Goal: Task Accomplishment & Management: Complete application form

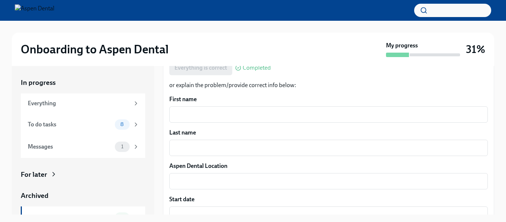
scroll to position [146, 0]
click at [203, 111] on textarea "First name" at bounding box center [329, 115] width 310 height 9
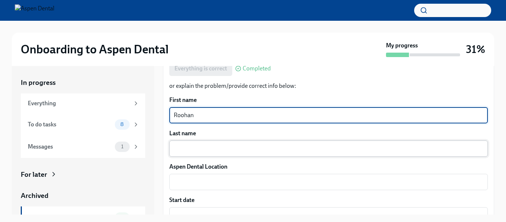
type textarea "Roohan"
click at [206, 144] on textarea "Last name" at bounding box center [329, 148] width 310 height 9
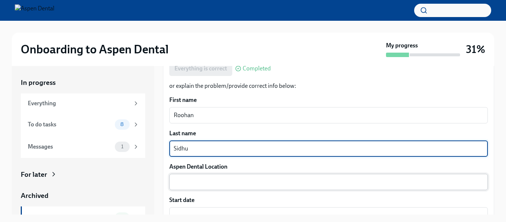
type textarea "Sidhu"
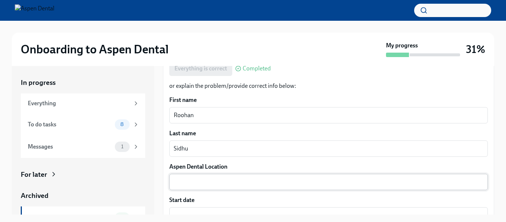
click at [206, 174] on div "x ​" at bounding box center [328, 182] width 319 height 16
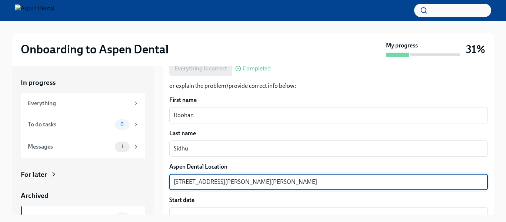
scroll to position [196, 0]
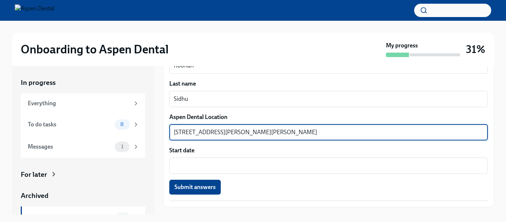
type textarea "[STREET_ADDRESS][PERSON_NAME][PERSON_NAME]"
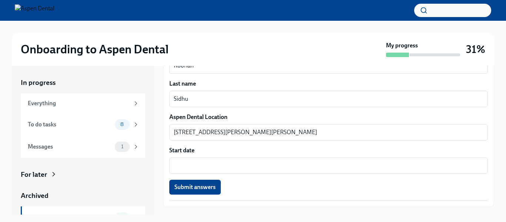
click at [201, 146] on div "Start date x ​" at bounding box center [328, 159] width 319 height 27
click at [192, 161] on textarea "Start date" at bounding box center [329, 165] width 310 height 9
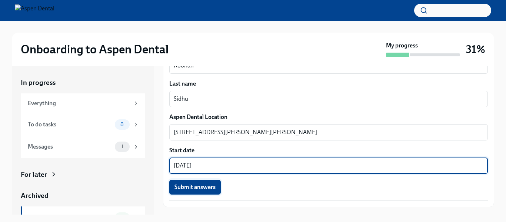
type textarea "[DATE]"
click at [189, 183] on span "Submit answers" at bounding box center [195, 186] width 41 height 7
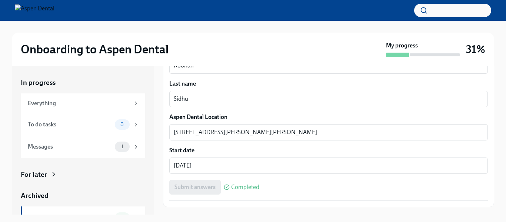
scroll to position [13, 0]
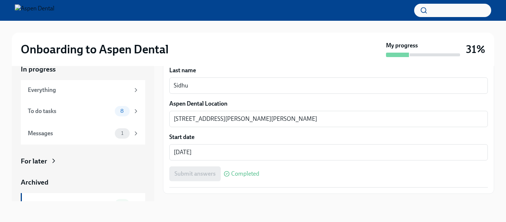
click at [256, 206] on span "Next task : Provide your current contact information" at bounding box center [234, 209] width 132 height 7
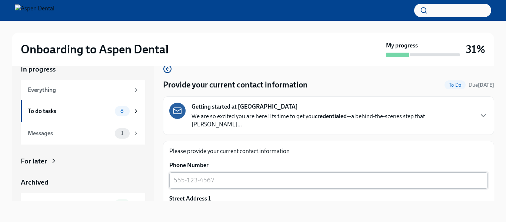
click at [198, 172] on div "x ​" at bounding box center [328, 180] width 319 height 16
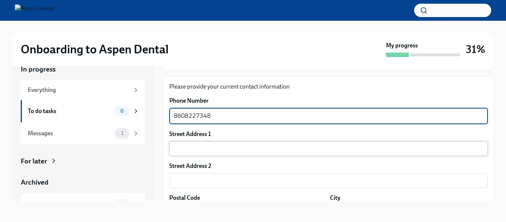
scroll to position [65, 0]
type textarea "8608227348"
click at [200, 142] on input "text" at bounding box center [328, 148] width 319 height 15
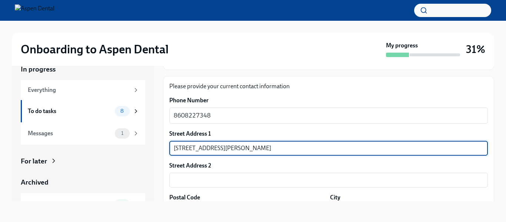
type input "10 David Drive"
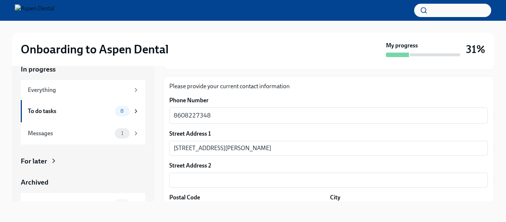
click at [205, 202] on div "In progress Everything To do tasks 8 Messages 1 For later Archived Completed ta…" at bounding box center [253, 133] width 483 height 160
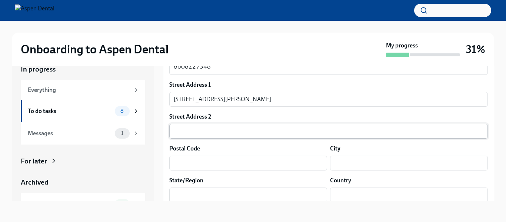
scroll to position [113, 0]
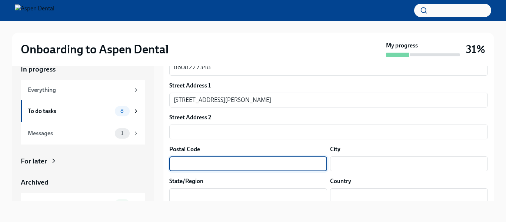
click at [190, 157] on input "text" at bounding box center [248, 163] width 158 height 15
type input "06088"
click at [362, 159] on input "text" at bounding box center [409, 163] width 158 height 15
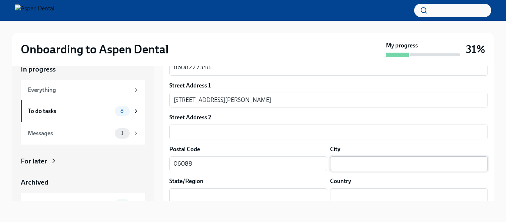
click at [362, 159] on input "text" at bounding box center [409, 163] width 158 height 15
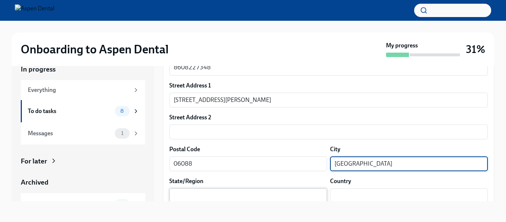
type input "East Windsor"
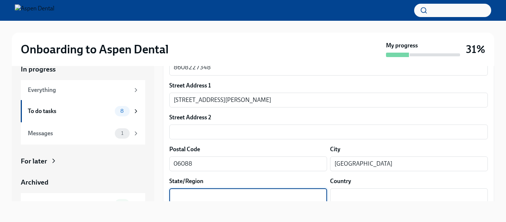
click at [223, 188] on input "text" at bounding box center [248, 195] width 158 height 15
type input "CT"
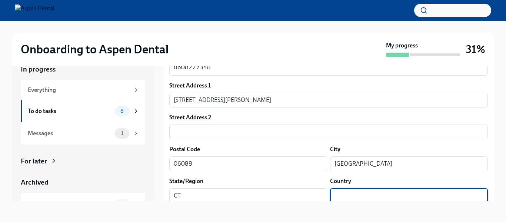
click at [370, 190] on input "text" at bounding box center [409, 195] width 158 height 15
click at [373, 188] on input "text" at bounding box center [409, 195] width 158 height 15
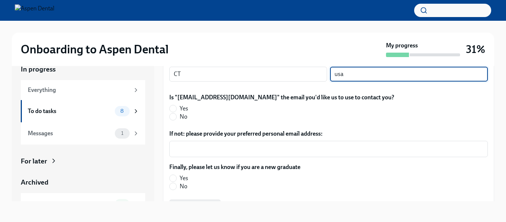
scroll to position [234, 0]
type input "usa"
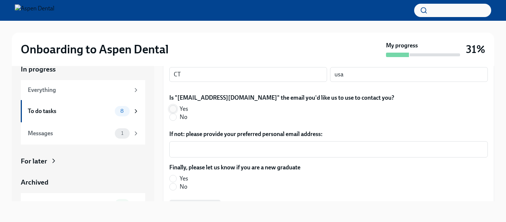
click at [174, 106] on input "Yes" at bounding box center [173, 109] width 7 height 7
radio input "true"
click at [177, 183] on label "No" at bounding box center [231, 187] width 125 height 8
click at [176, 183] on input "No" at bounding box center [173, 186] width 7 height 7
radio input "true"
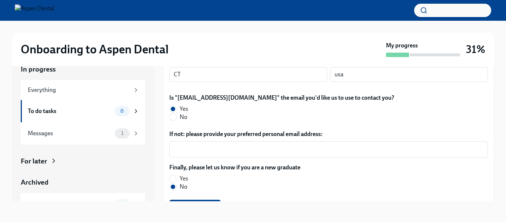
scroll to position [269, 0]
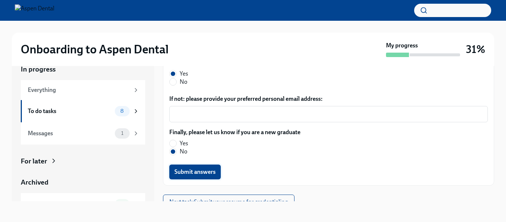
click at [195, 168] on span "Submit answers" at bounding box center [195, 171] width 41 height 7
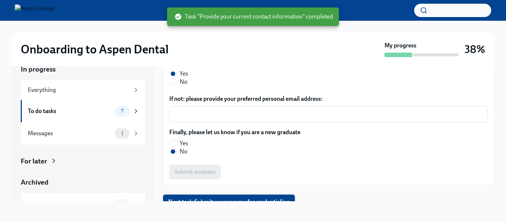
click at [256, 198] on span "Next task : Submit your resume for credentialing" at bounding box center [229, 201] width 122 height 7
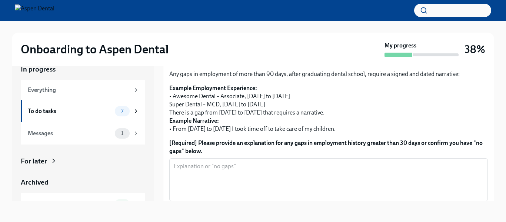
scroll to position [261, 0]
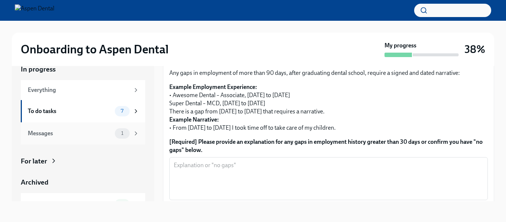
click at [51, 134] on div "Messages" at bounding box center [70, 133] width 84 height 8
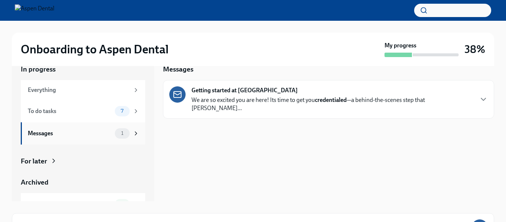
scroll to position [1, 0]
click at [47, 87] on div "Everything" at bounding box center [79, 89] width 102 height 8
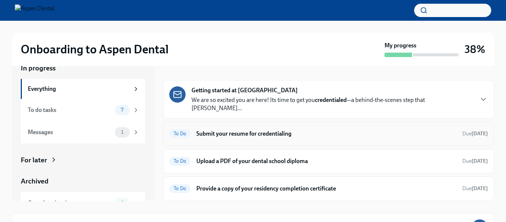
click at [261, 130] on h6 "Submit your resume for credentialing" at bounding box center [326, 134] width 260 height 8
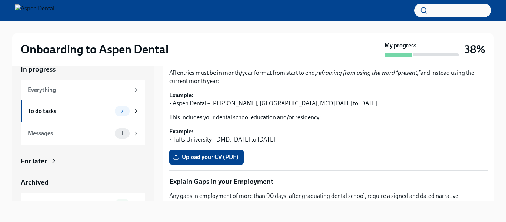
scroll to position [138, 0]
click at [222, 154] on span "Upload your CV (PDF)" at bounding box center [207, 157] width 64 height 7
click at [0, 0] on input "Upload your CV (PDF)" at bounding box center [0, 0] width 0 height 0
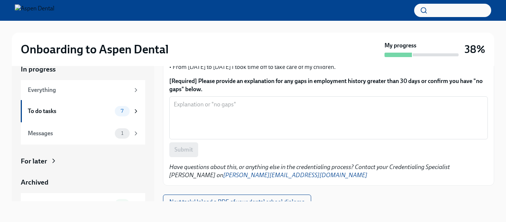
scroll to position [13, 0]
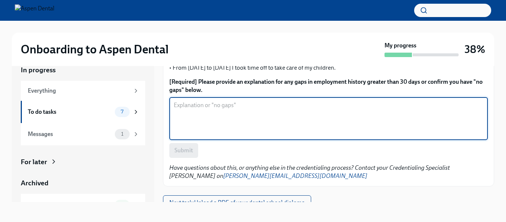
click at [182, 109] on textarea "[Required] Please provide an explanation for any gaps in employment history gre…" at bounding box center [329, 119] width 310 height 36
type textarea "No gaps"
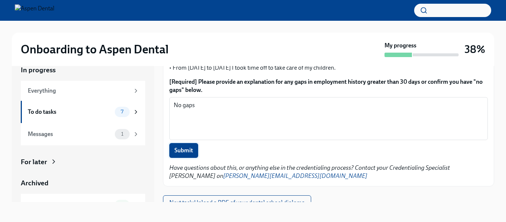
click at [188, 147] on span "Submit" at bounding box center [184, 150] width 19 height 7
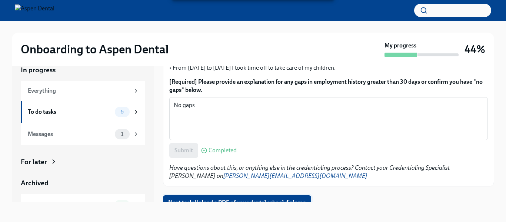
click at [230, 199] on button "Next task : Upload a PDF of your dental school diploma" at bounding box center [237, 202] width 148 height 15
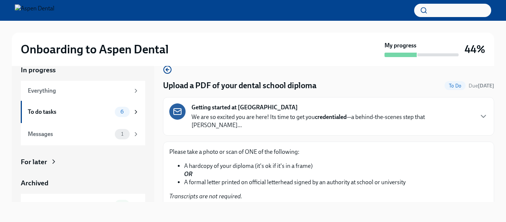
scroll to position [63, 0]
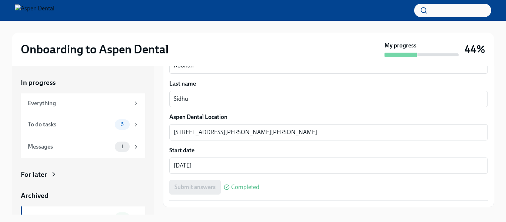
scroll to position [194, 0]
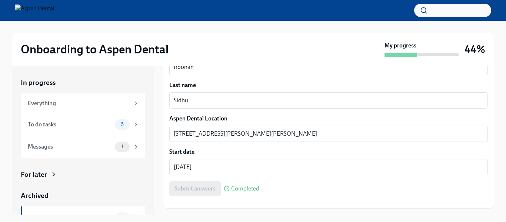
click at [233, 221] on span "Next task : Upload a PDF of your dental school diploma" at bounding box center [237, 224] width 138 height 7
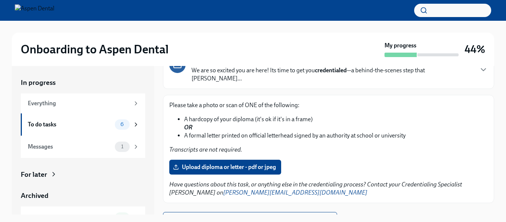
scroll to position [58, 0]
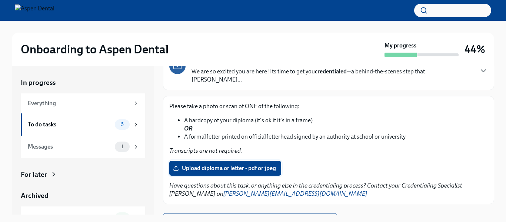
click at [267, 164] on label "Upload diploma or letter - pdf or jpeg" at bounding box center [225, 168] width 112 height 15
click at [0, 0] on input "Upload diploma or letter - pdf or jpeg" at bounding box center [0, 0] width 0 height 0
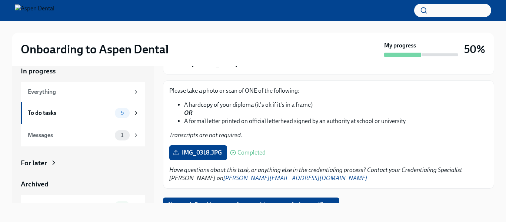
scroll to position [63, 0]
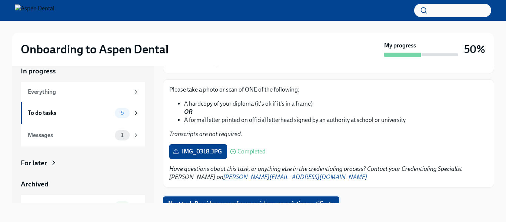
click at [304, 200] on span "Next task : Provide a copy of your residency completion certificate" at bounding box center [251, 203] width 166 height 7
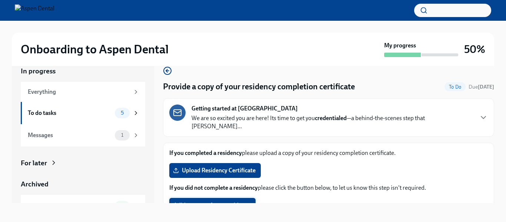
click at [224, 198] on button "I did not complete a residency" at bounding box center [212, 205] width 86 height 15
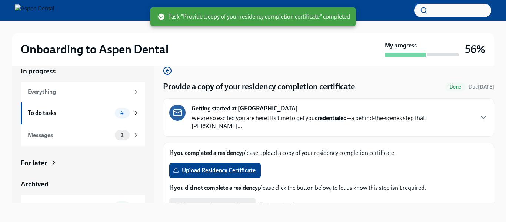
scroll to position [54, 0]
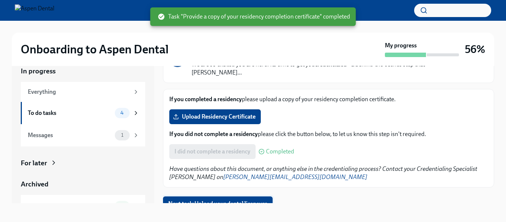
click at [256, 200] on span "Next task : Upload your dental licensure" at bounding box center [217, 203] width 99 height 7
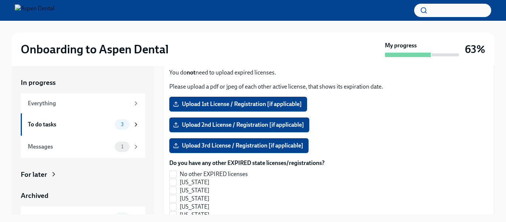
scroll to position [721, 0]
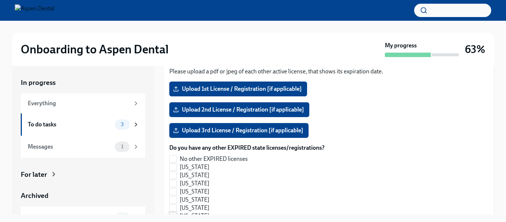
click at [175, 213] on input "[US_STATE]" at bounding box center [173, 216] width 7 height 7
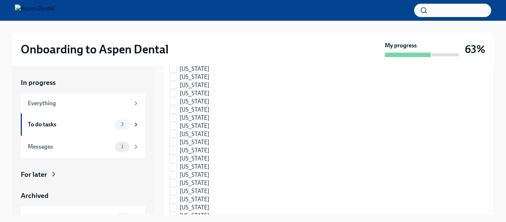
scroll to position [1153, 0]
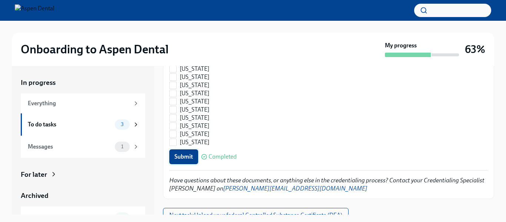
click at [192, 153] on span "Submit" at bounding box center [184, 156] width 19 height 7
checkbox input "false"
click at [290, 211] on button "Next task : Upload your federal Controlled Substance Certificate (DEA)" at bounding box center [256, 215] width 186 height 15
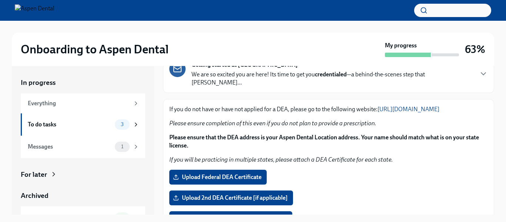
scroll to position [56, 0]
click at [222, 177] on span "Upload Federal DEA Certificate" at bounding box center [218, 176] width 87 height 7
click at [0, 0] on input "Upload Federal DEA Certificate" at bounding box center [0, 0] width 0 height 0
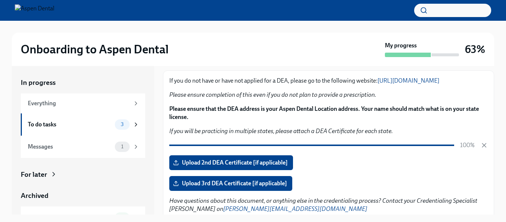
scroll to position [86, 0]
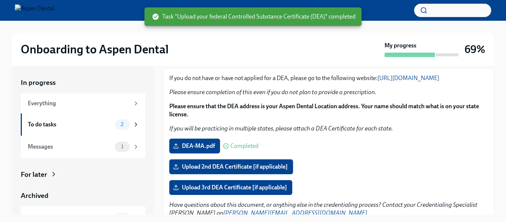
click at [214, 167] on span "Upload 2nd DEA Certificate [if applicable]" at bounding box center [231, 166] width 113 height 7
click at [0, 0] on input "Upload 2nd DEA Certificate [if applicable]" at bounding box center [0, 0] width 0 height 0
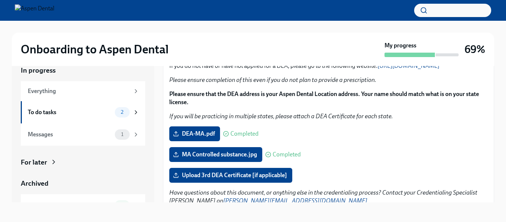
scroll to position [119, 0]
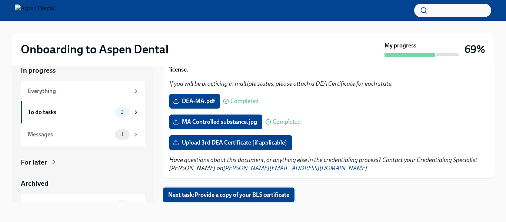
click at [244, 197] on span "Next task : Provide a copy of your BLS certificate" at bounding box center [228, 194] width 121 height 7
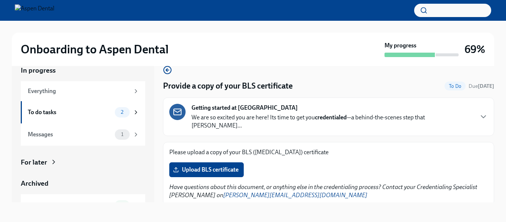
click at [221, 171] on div "Please upload a copy of your BLS ([MEDICAL_DATA]) certificate Upload BLS certif…" at bounding box center [328, 173] width 319 height 51
click at [223, 166] on span "Upload BLS certificate" at bounding box center [207, 169] width 64 height 7
click at [0, 0] on input "Upload BLS certificate" at bounding box center [0, 0] width 0 height 0
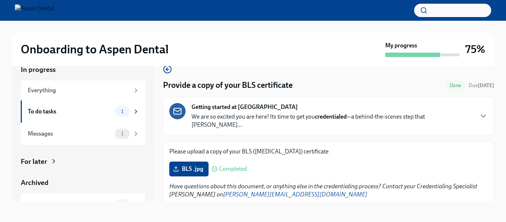
scroll to position [13, 0]
click at [316, 211] on div "In progress Everything To do tasks 1 Messages 1 For later Archived Completed ta…" at bounding box center [253, 133] width 483 height 160
click at [480, 115] on icon "button" at bounding box center [483, 116] width 9 height 9
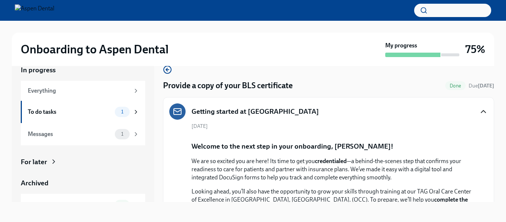
click at [480, 115] on icon "button" at bounding box center [483, 111] width 9 height 9
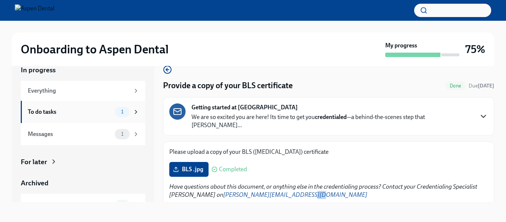
click at [52, 113] on div "To do tasks" at bounding box center [70, 112] width 84 height 8
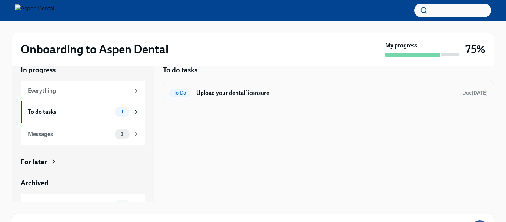
click at [240, 92] on h6 "Upload your dental licensure" at bounding box center [326, 93] width 260 height 8
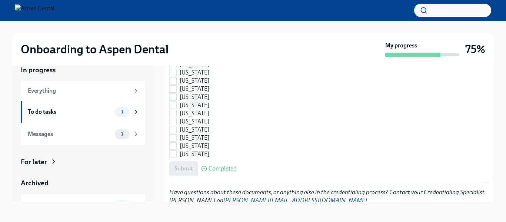
scroll to position [1128, 0]
click at [38, 133] on div "Messages" at bounding box center [70, 134] width 84 height 8
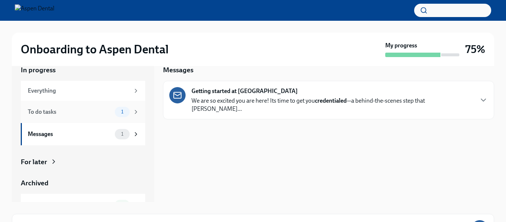
click at [55, 117] on div "To do tasks 1" at bounding box center [84, 112] width 112 height 10
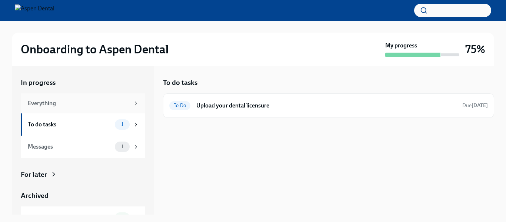
click at [58, 101] on div "Everything" at bounding box center [79, 103] width 102 height 8
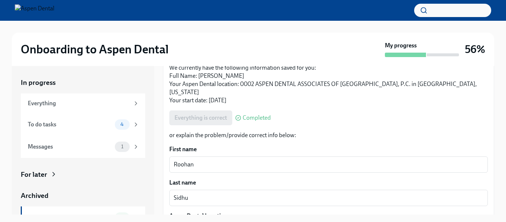
scroll to position [196, 0]
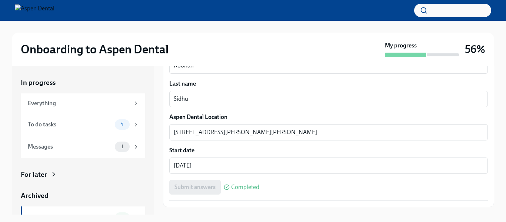
click at [242, 220] on span "Next task : Upload your dental licensure" at bounding box center [217, 223] width 99 height 7
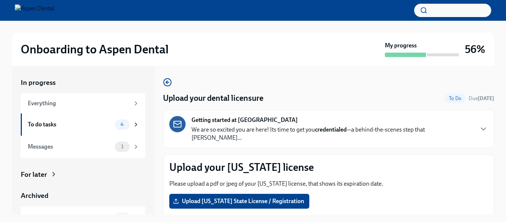
scroll to position [76, 0]
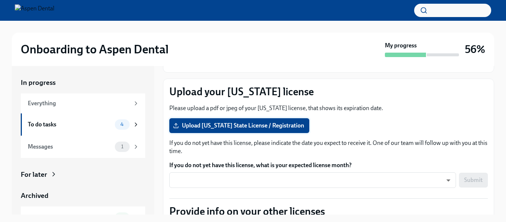
click at [277, 122] on span "Upload [US_STATE] State License / Registration" at bounding box center [240, 125] width 130 height 7
click at [0, 0] on input "Upload [US_STATE] State License / Registration" at bounding box center [0, 0] width 0 height 0
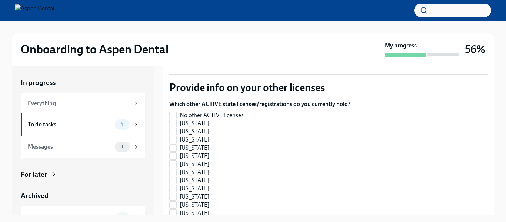
scroll to position [206, 0]
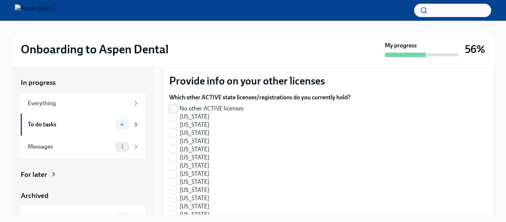
click at [174, 105] on input "No other ACTIVE licenses" at bounding box center [173, 108] width 7 height 7
checkbox input "true"
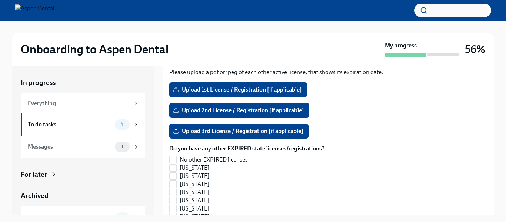
scroll to position [729, 0]
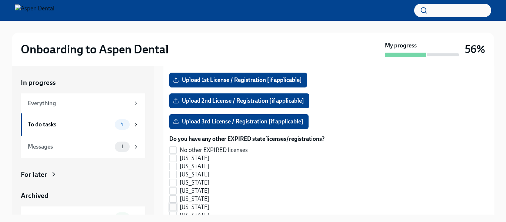
click at [173, 204] on input "[US_STATE]" at bounding box center [173, 207] width 7 height 7
checkbox input "true"
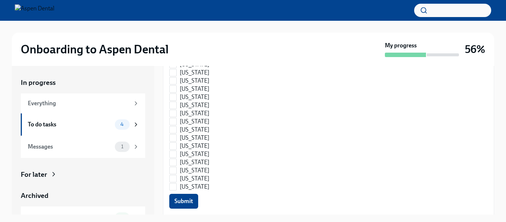
scroll to position [1111, 0]
click at [182, 195] on span "Submit" at bounding box center [184, 198] width 19 height 7
checkbox input "false"
checkbox input "true"
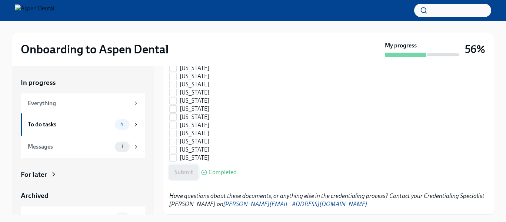
scroll to position [1153, 0]
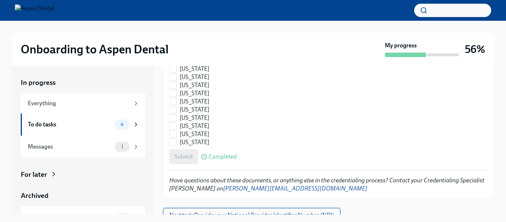
click at [268, 212] on span "Next task : Provide your National Provider Identifier Number (NPI)" at bounding box center [251, 215] width 165 height 7
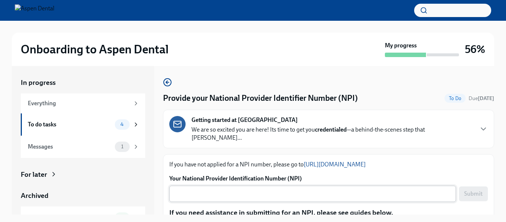
click at [191, 189] on textarea "Your National Provider Identification Number (NPI)" at bounding box center [313, 193] width 278 height 9
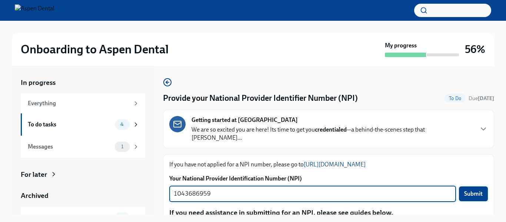
type textarea "1043686959"
click at [464, 190] on span "Submit" at bounding box center [473, 193] width 19 height 7
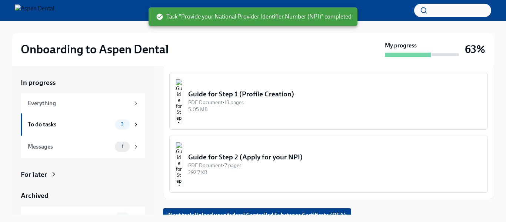
scroll to position [150, 0]
click at [274, 212] on span "Next task : Upload your federal Controlled Substance Certificate (DEA)" at bounding box center [257, 215] width 178 height 7
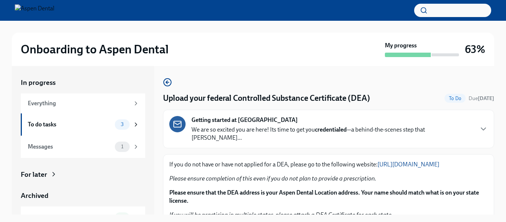
scroll to position [0, 0]
click at [436, 9] on button "button" at bounding box center [452, 10] width 77 height 13
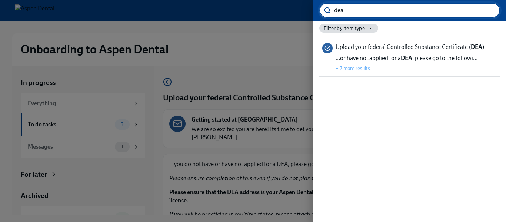
type input "dea"
click at [73, 84] on div at bounding box center [253, 111] width 506 height 222
